Goal: Navigation & Orientation: Find specific page/section

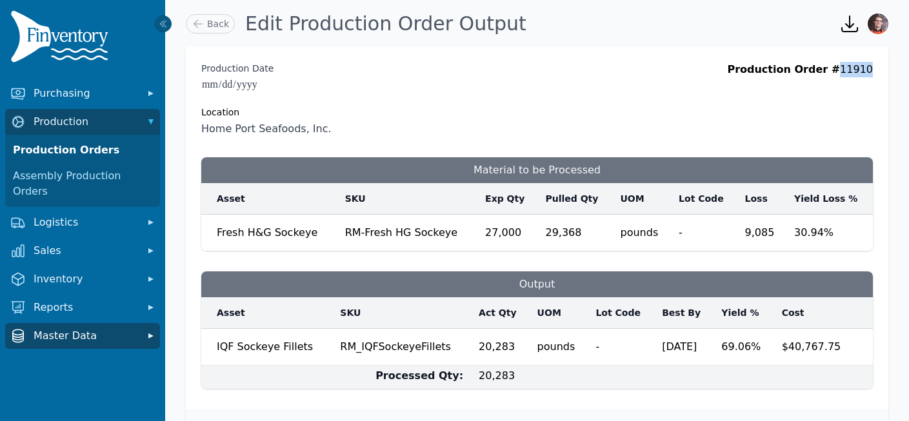
click at [75, 328] on span "Master Data" at bounding box center [85, 335] width 103 height 15
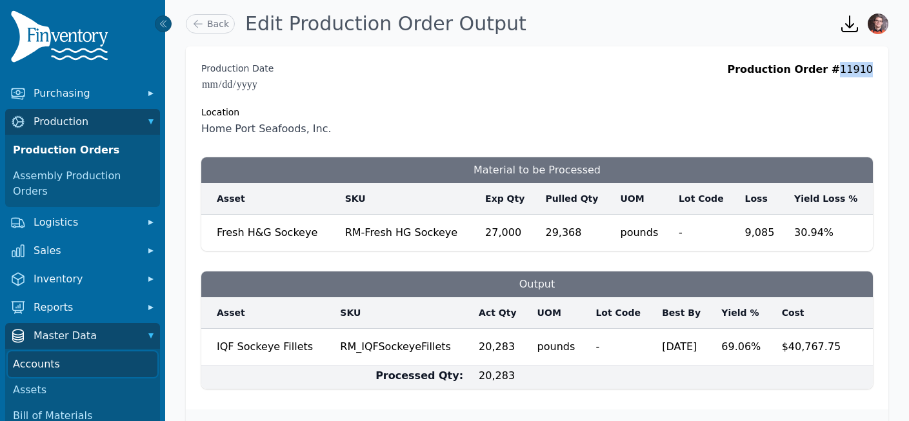
click at [70, 352] on link "Accounts" at bounding box center [83, 365] width 150 height 26
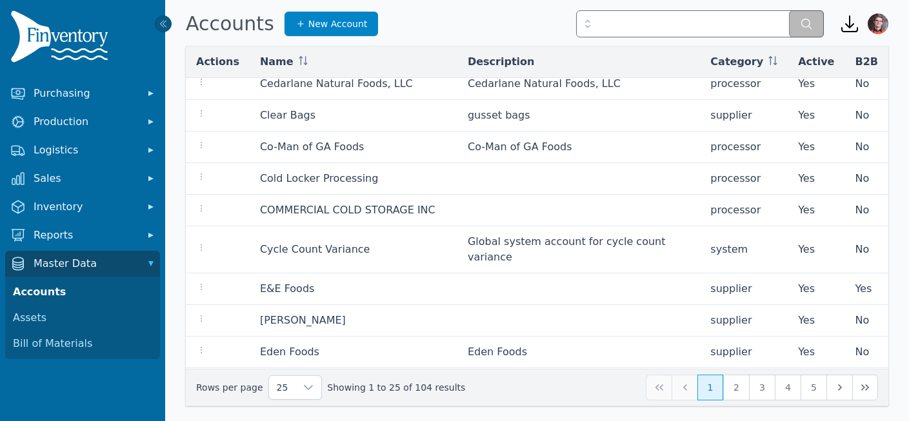
scroll to position [6, 0]
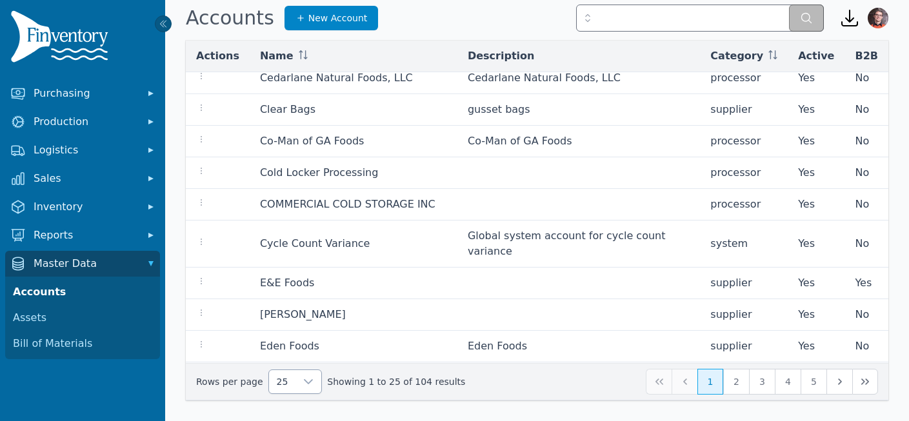
click at [296, 374] on div at bounding box center [309, 381] width 26 height 23
click at [285, 347] on span "250" at bounding box center [284, 352] width 20 height 15
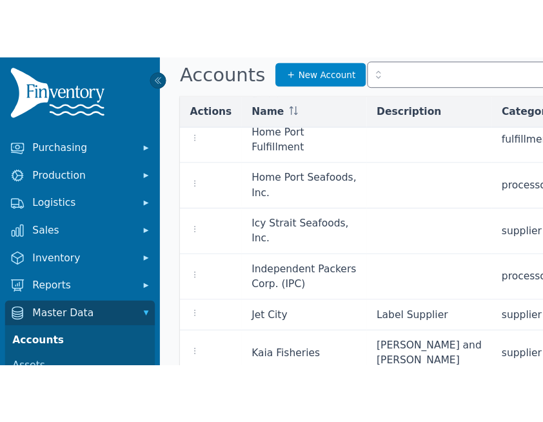
scroll to position [2374, 0]
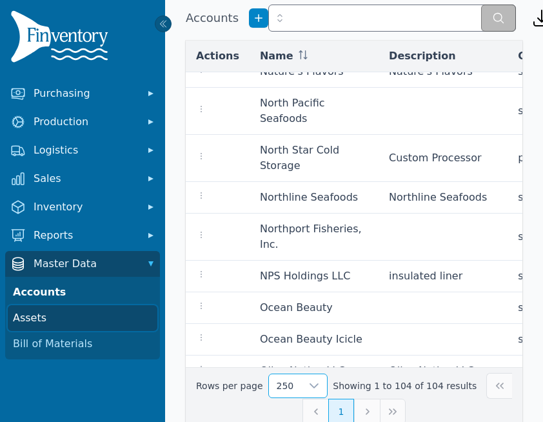
click at [72, 307] on link "Assets" at bounding box center [83, 318] width 150 height 26
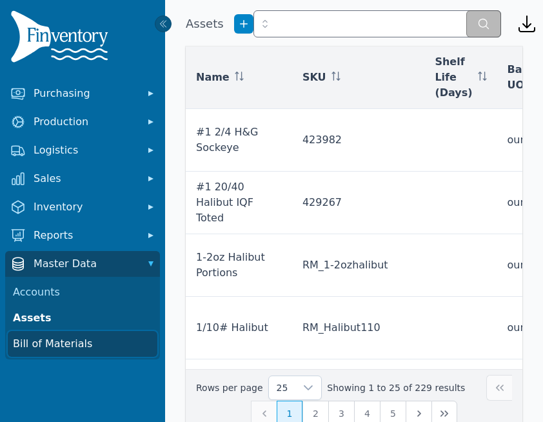
click at [61, 345] on link "Bill of Materials" at bounding box center [83, 344] width 150 height 26
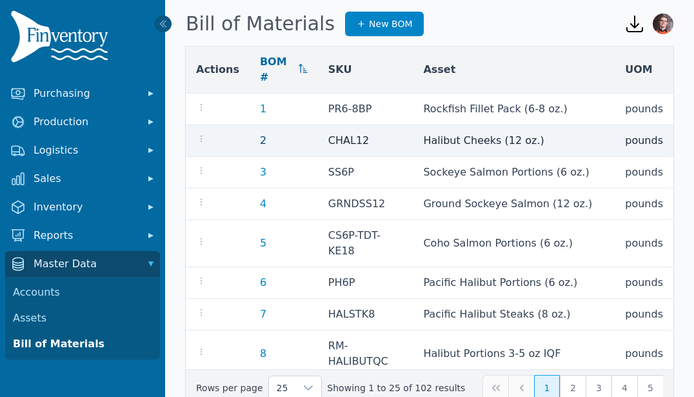
click at [260, 139] on link "2" at bounding box center [263, 140] width 6 height 12
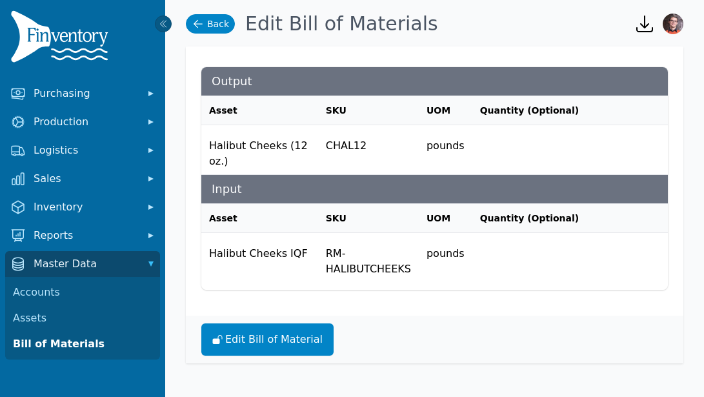
click at [201, 27] on icon at bounding box center [198, 23] width 13 height 13
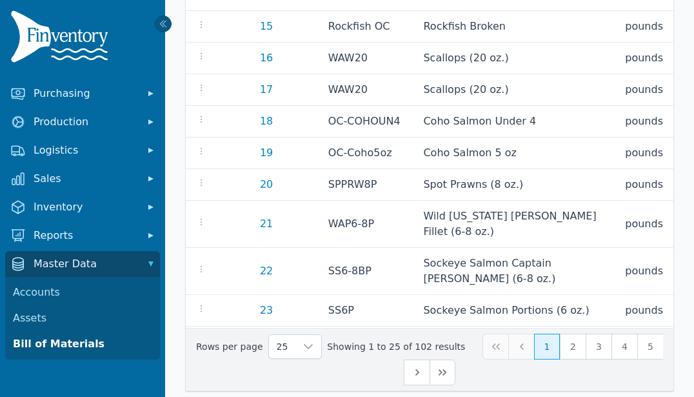
scroll to position [223, 0]
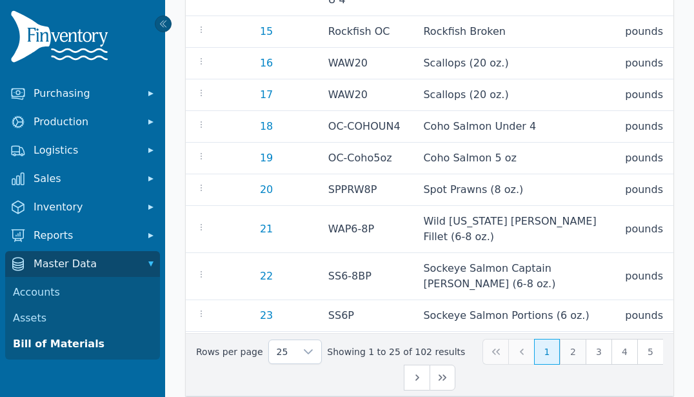
click at [560, 350] on button "2" at bounding box center [573, 352] width 26 height 26
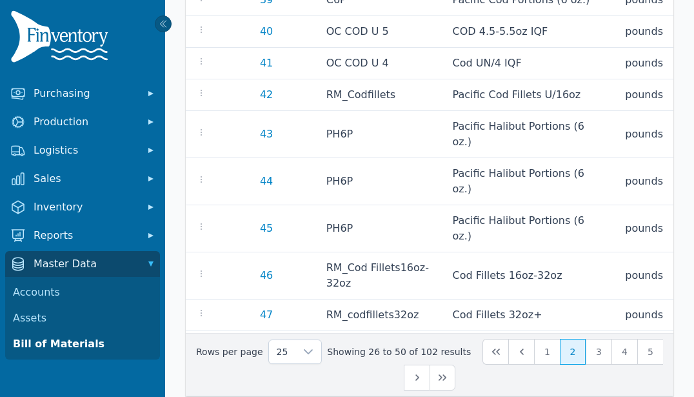
scroll to position [254, 0]
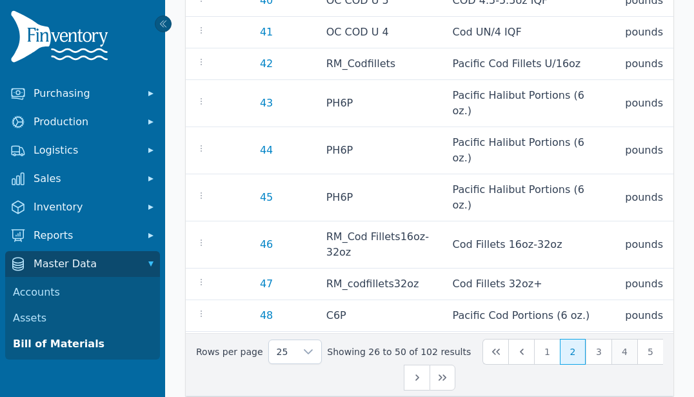
click at [612, 348] on button "4" at bounding box center [625, 352] width 26 height 26
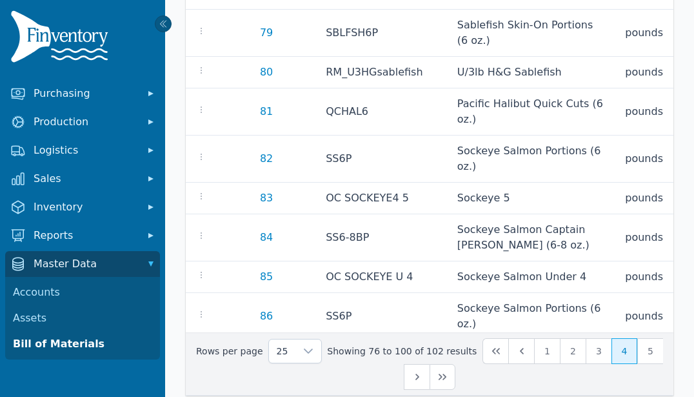
scroll to position [225, 0]
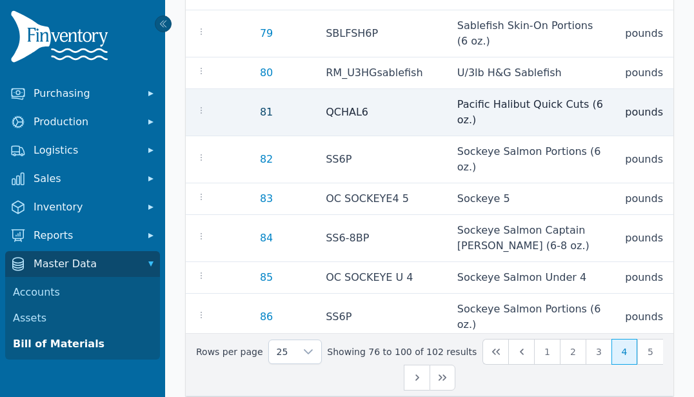
click at [260, 106] on link "81" at bounding box center [266, 112] width 13 height 12
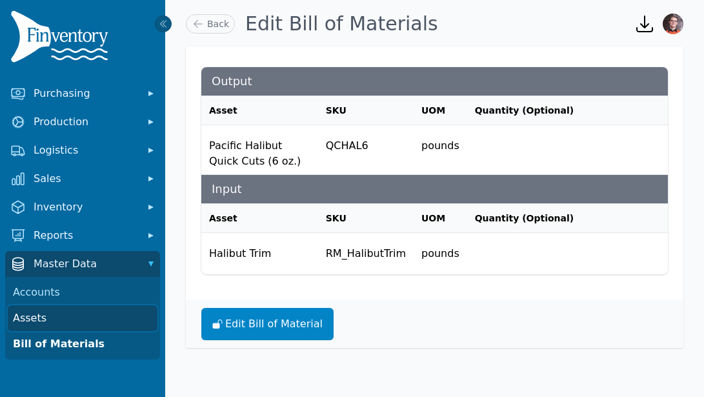
click at [43, 312] on link "Assets" at bounding box center [83, 318] width 150 height 26
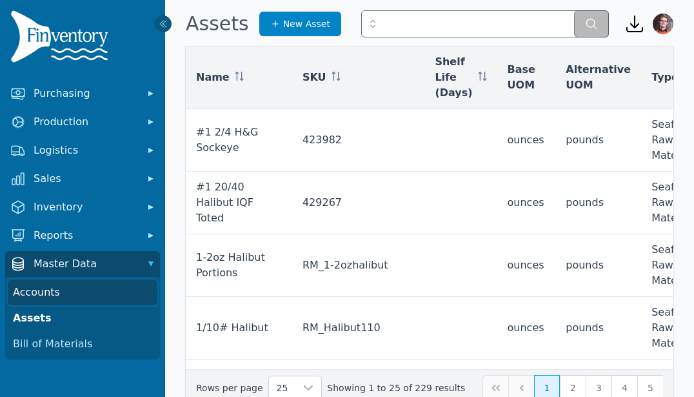
click at [50, 296] on link "Accounts" at bounding box center [83, 292] width 150 height 26
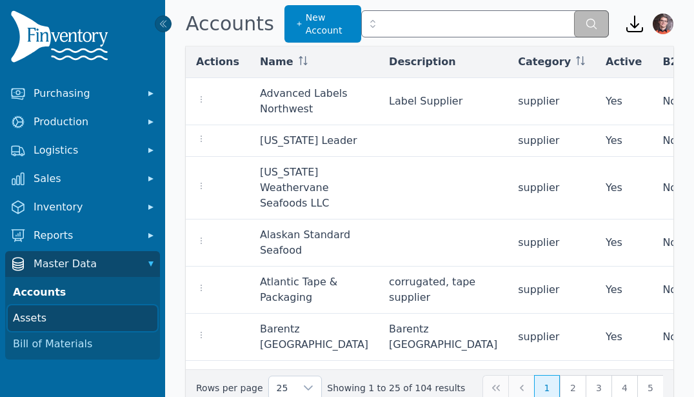
click at [54, 324] on link "Assets" at bounding box center [83, 318] width 150 height 26
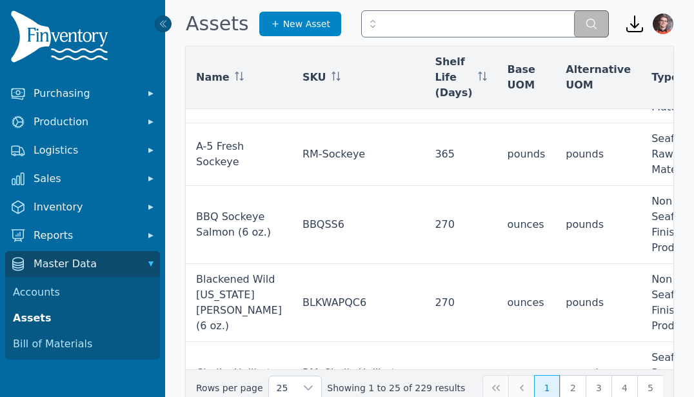
scroll to position [1407, 0]
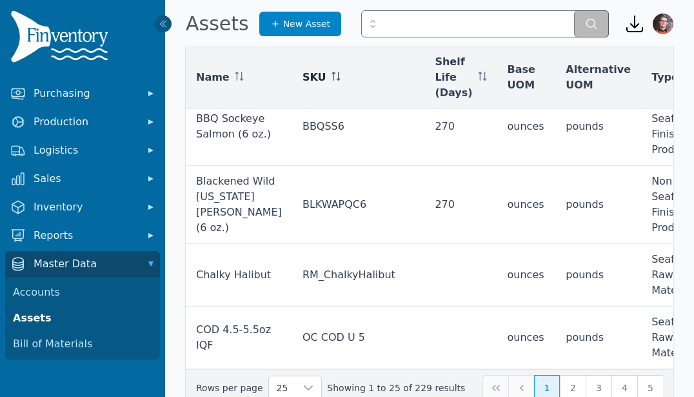
click at [303, 68] on th "SKU" at bounding box center [358, 77] width 132 height 63
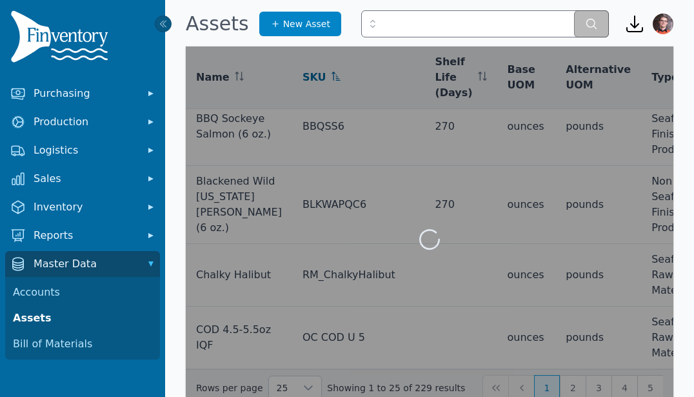
scroll to position [1222, 0]
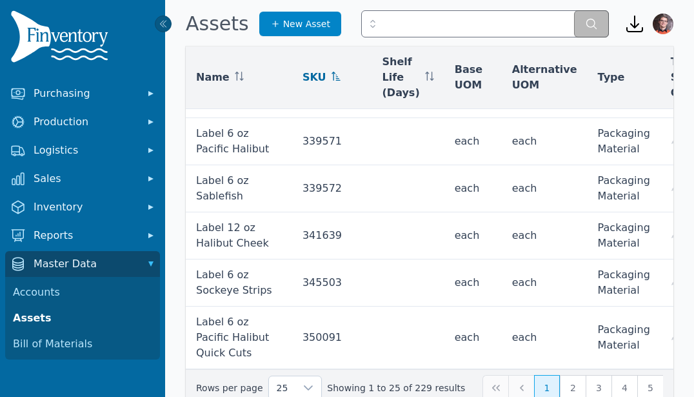
click at [332, 74] on icon at bounding box center [336, 76] width 9 height 9
